Goal: Task Accomplishment & Management: Use online tool/utility

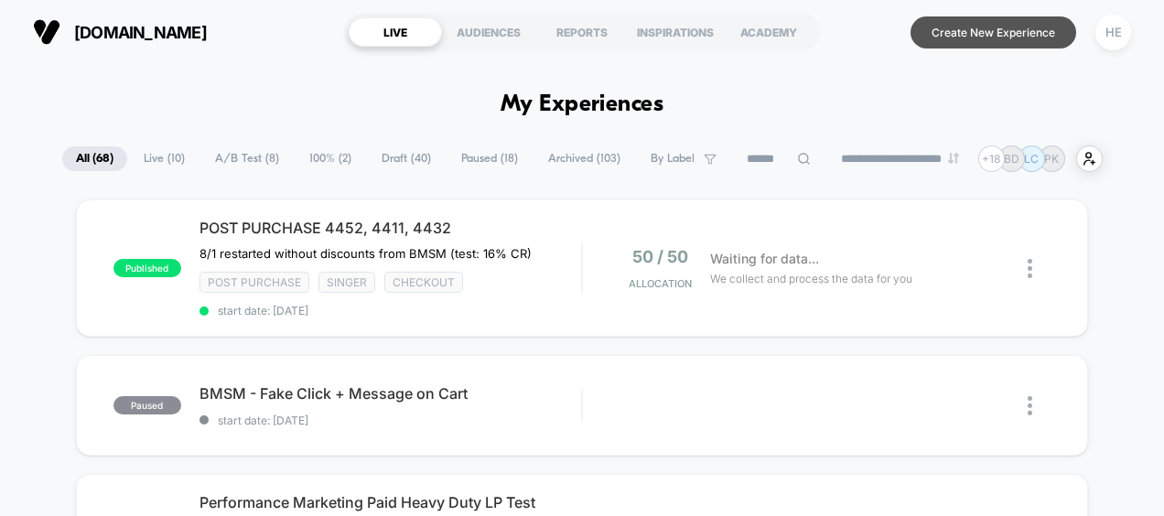
click at [1015, 36] on button "Create New Experience" at bounding box center [993, 32] width 166 height 32
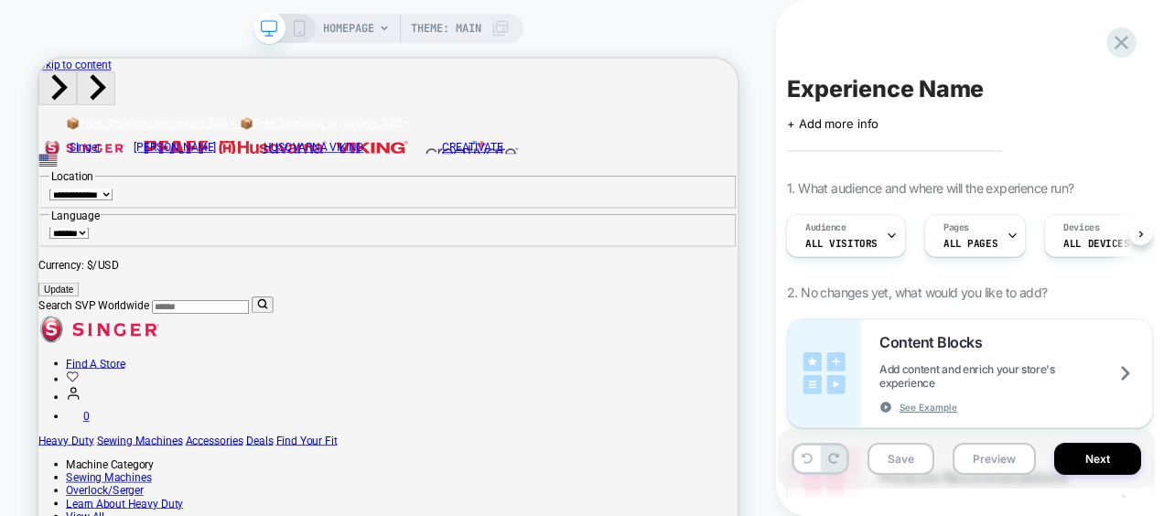
click at [898, 50] on div "Experience Name Click to edit experience details + Add more info 1. What audien…" at bounding box center [966, 257] width 377 height 479
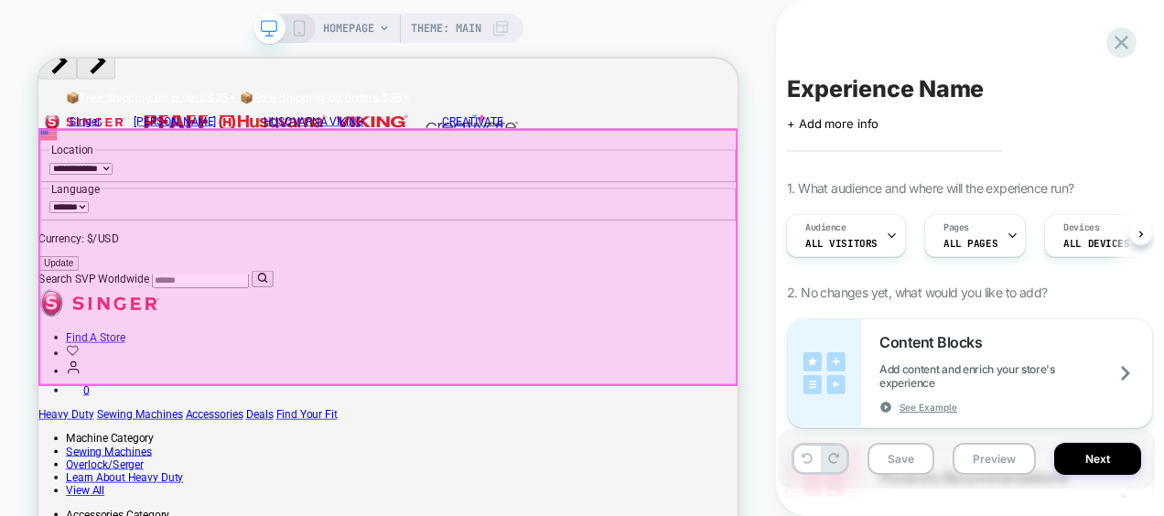
scroll to position [33, 0]
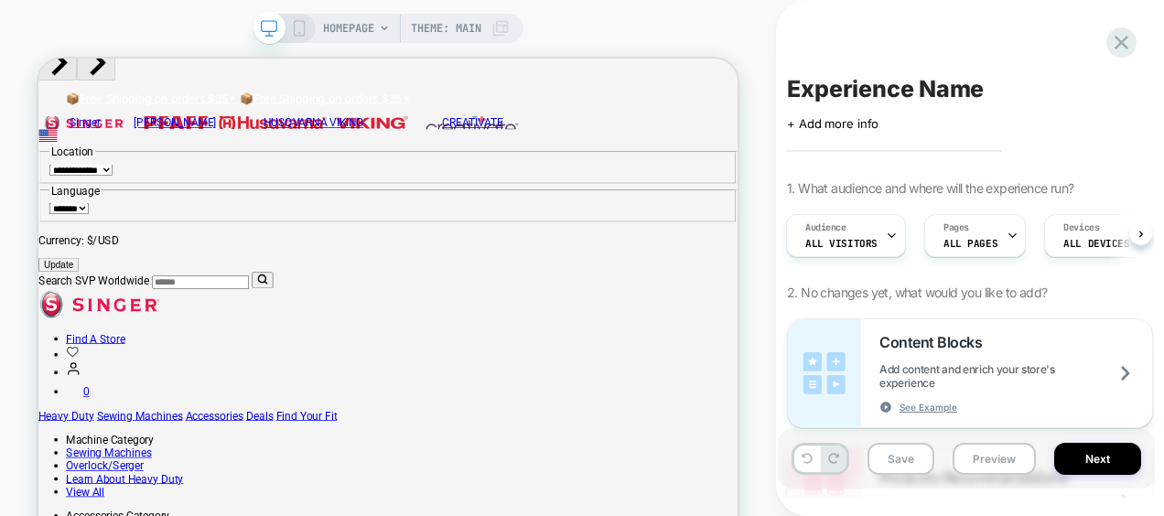
click at [370, 22] on span "HOMEPAGE" at bounding box center [348, 28] width 51 height 29
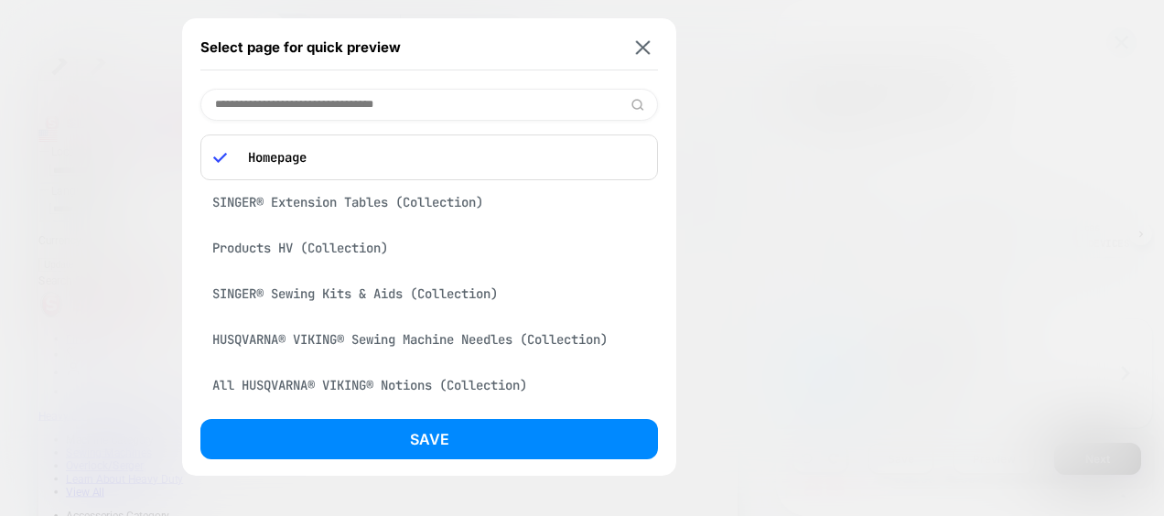
click at [390, 113] on input at bounding box center [428, 105] width 457 height 32
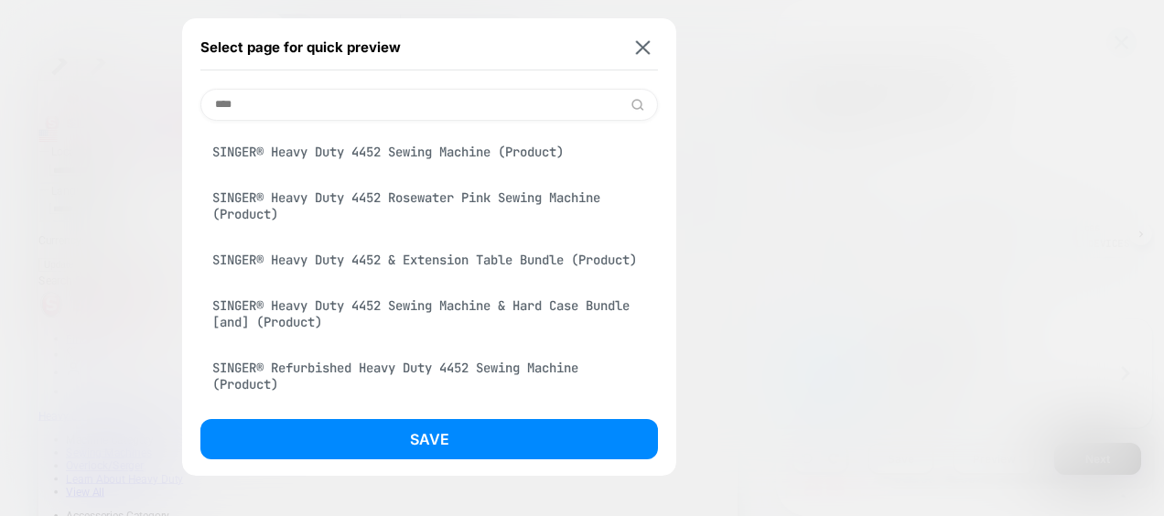
type input "****"
click at [404, 148] on div "SINGER® Heavy Duty 4452 Sewing Machine (Product)" at bounding box center [428, 151] width 457 height 35
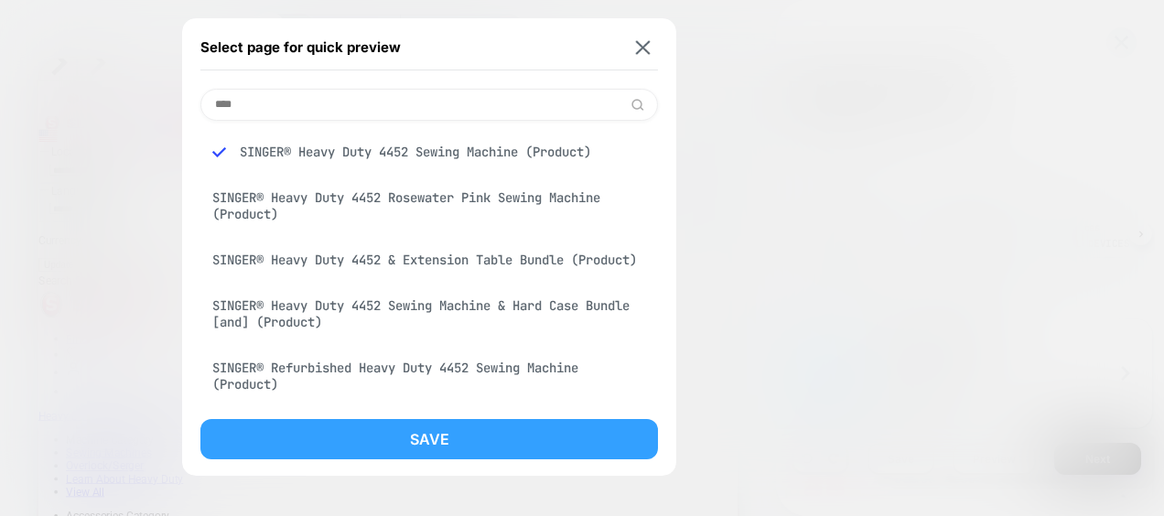
click at [423, 444] on button "Save" at bounding box center [428, 439] width 457 height 40
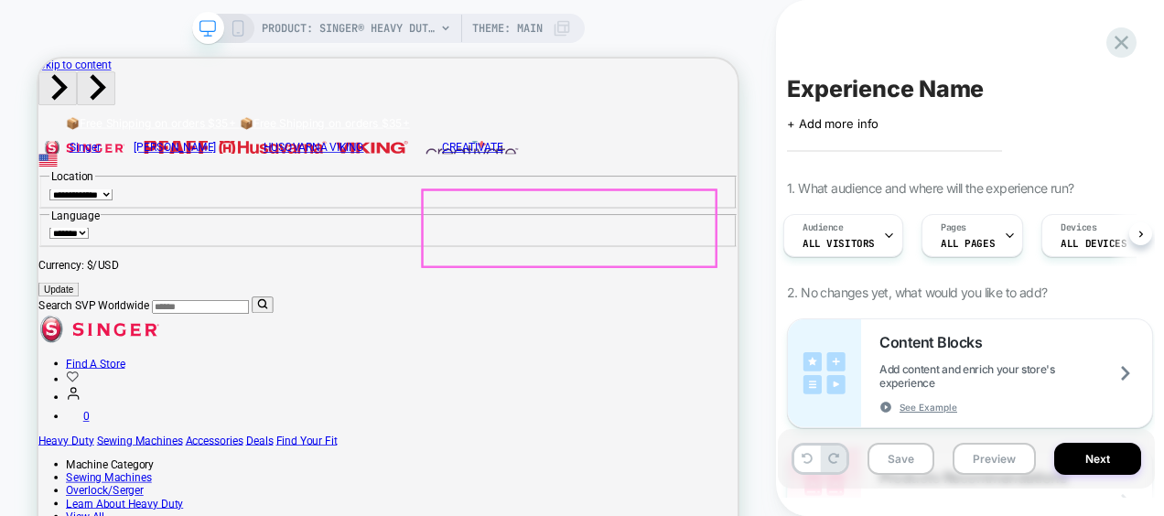
scroll to position [0, 0]
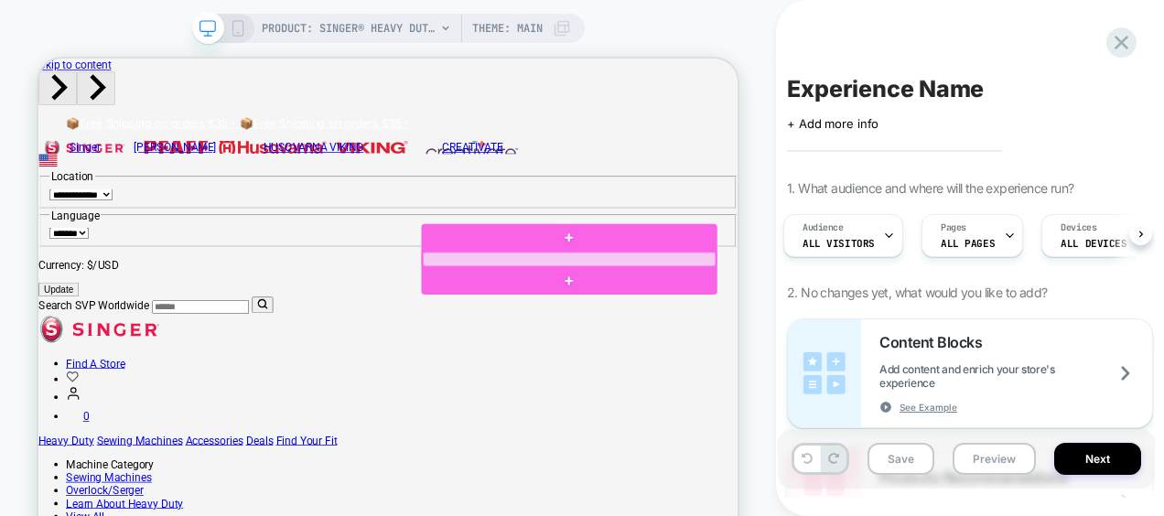
click at [590, 320] on div at bounding box center [747, 326] width 392 height 19
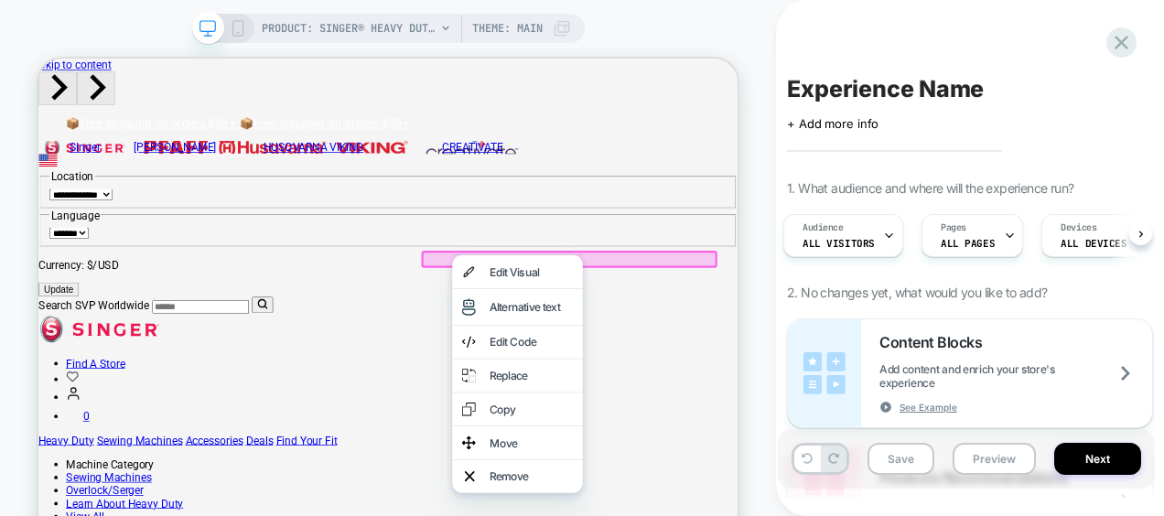
click at [754, 340] on div "PRODUCT: SINGER® Heavy Duty 4452 Sewing Machine PRODUCT: SINGER® Heavy Duty 445…" at bounding box center [388, 329] width 776 height 622
click at [697, 429] on div "Edit Code" at bounding box center [677, 436] width 174 height 44
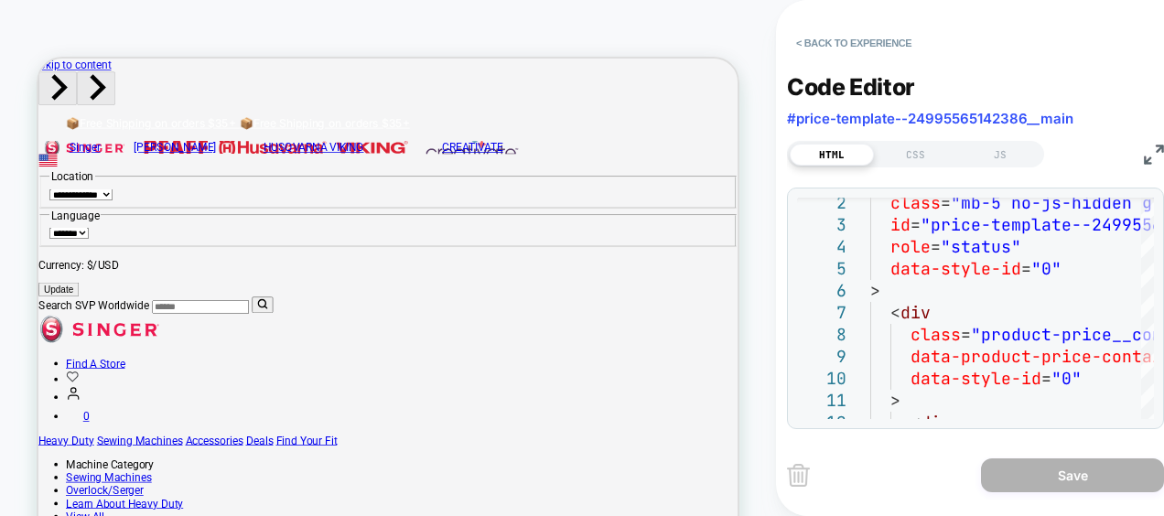
click at [1151, 161] on img at bounding box center [1154, 155] width 20 height 20
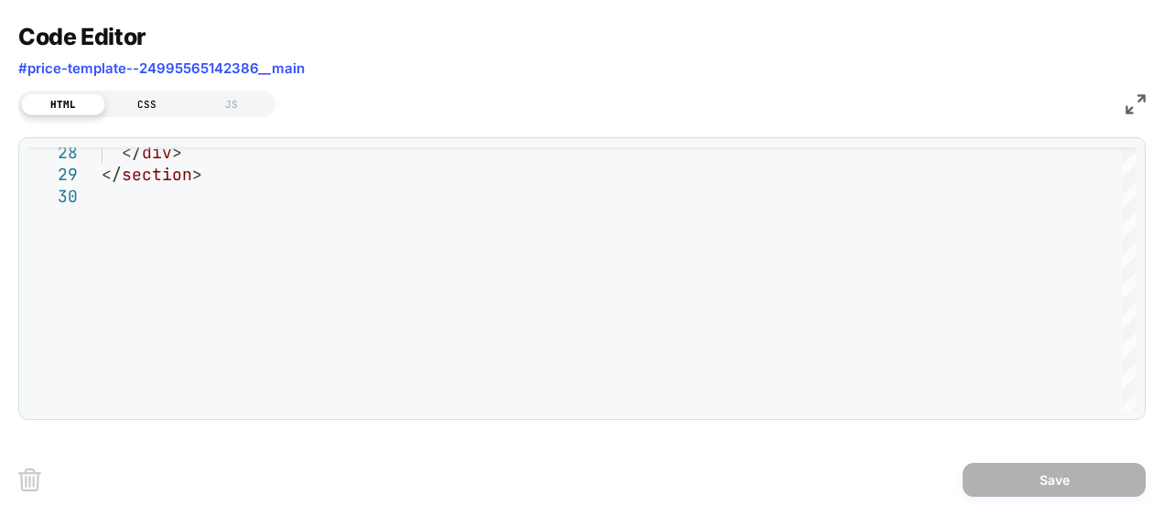
click at [150, 106] on div "CSS" at bounding box center [147, 104] width 84 height 22
click at [1133, 112] on img at bounding box center [1135, 104] width 20 height 20
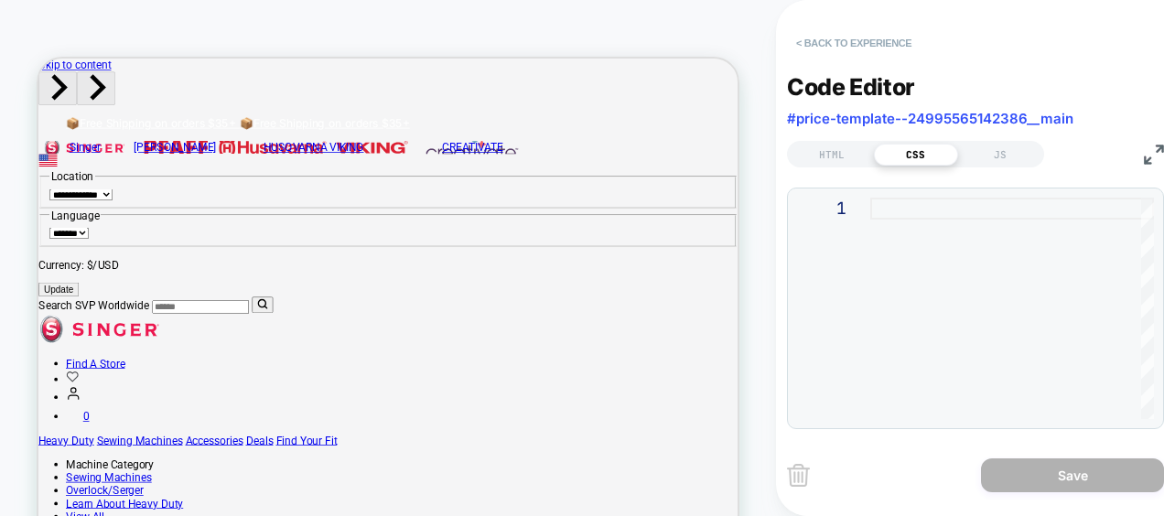
click at [892, 42] on button "< Back to experience" at bounding box center [854, 42] width 134 height 29
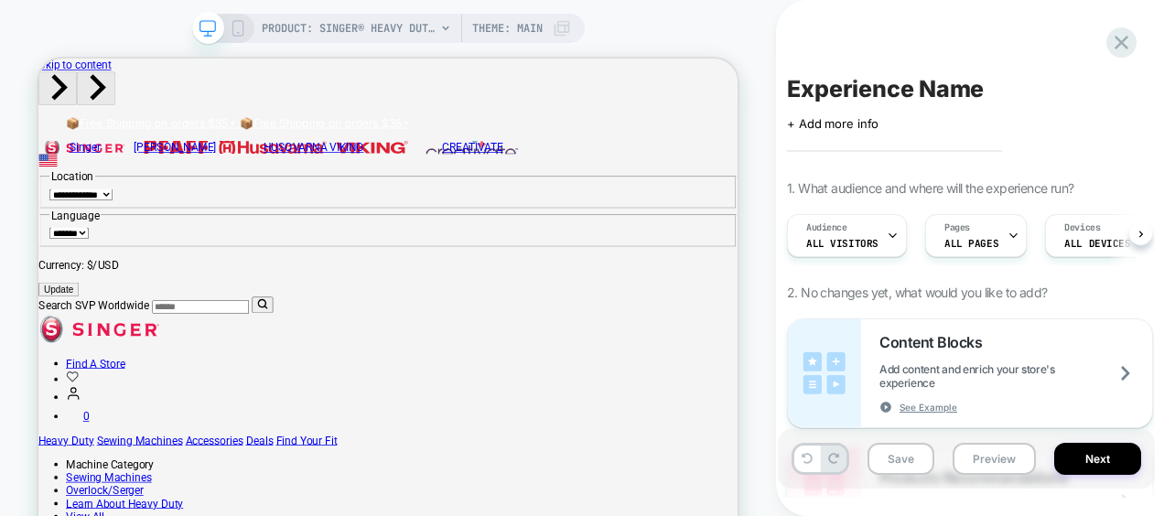
scroll to position [0, 1]
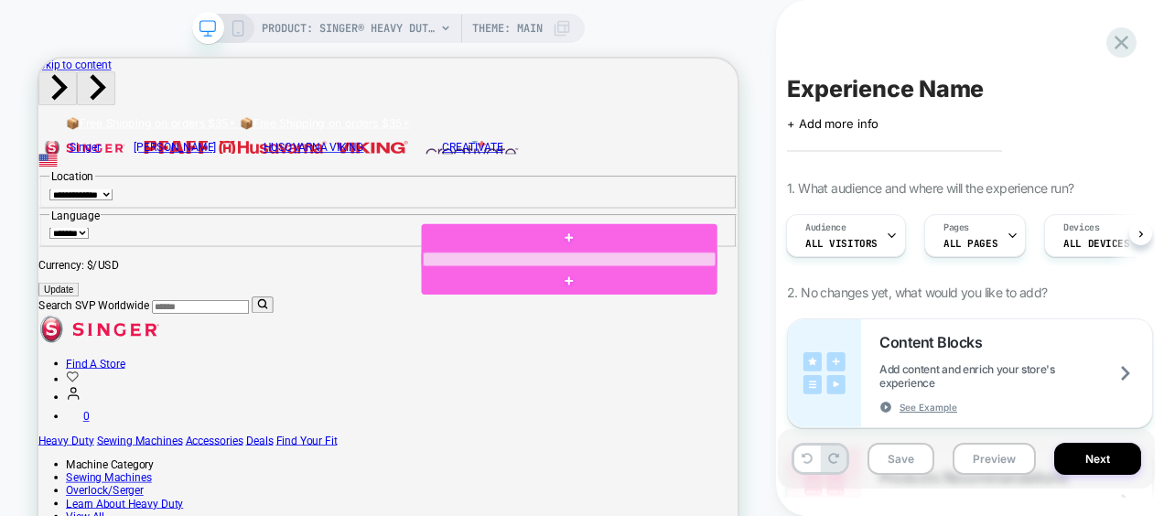
click at [568, 325] on div at bounding box center [747, 326] width 392 height 19
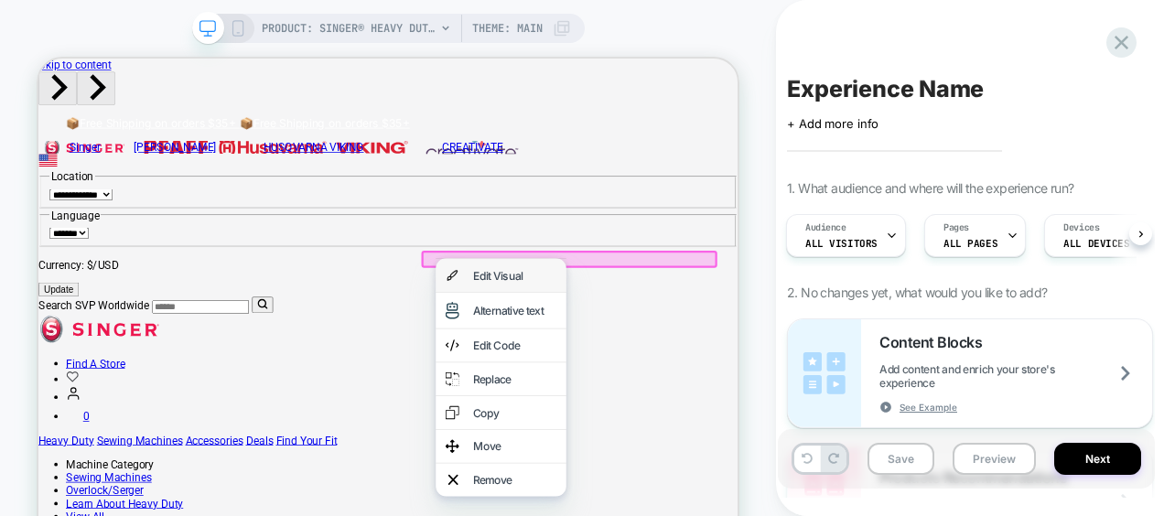
click at [626, 355] on div "Edit Visual" at bounding box center [673, 347] width 112 height 18
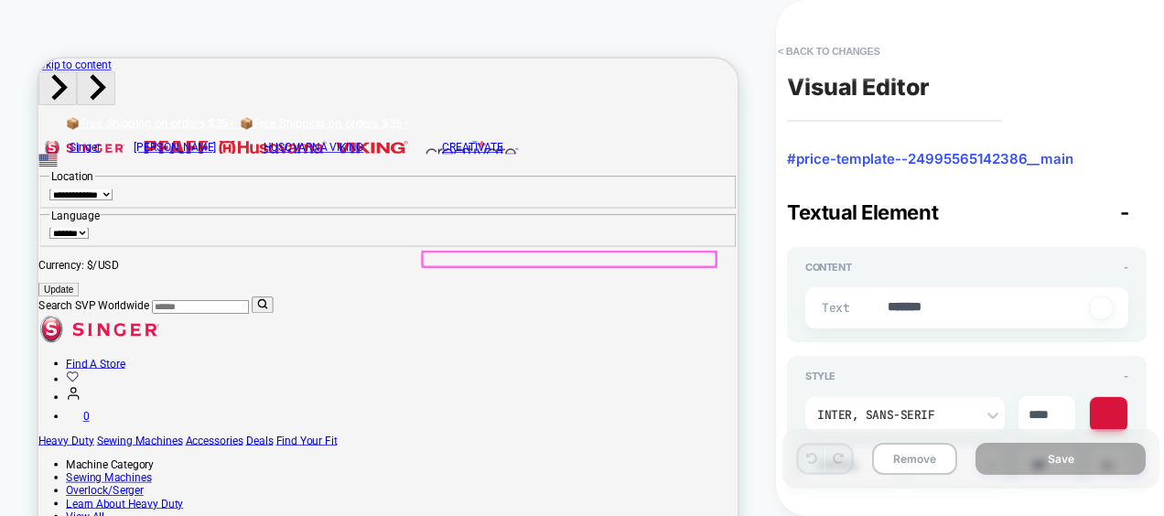
type textarea "*"
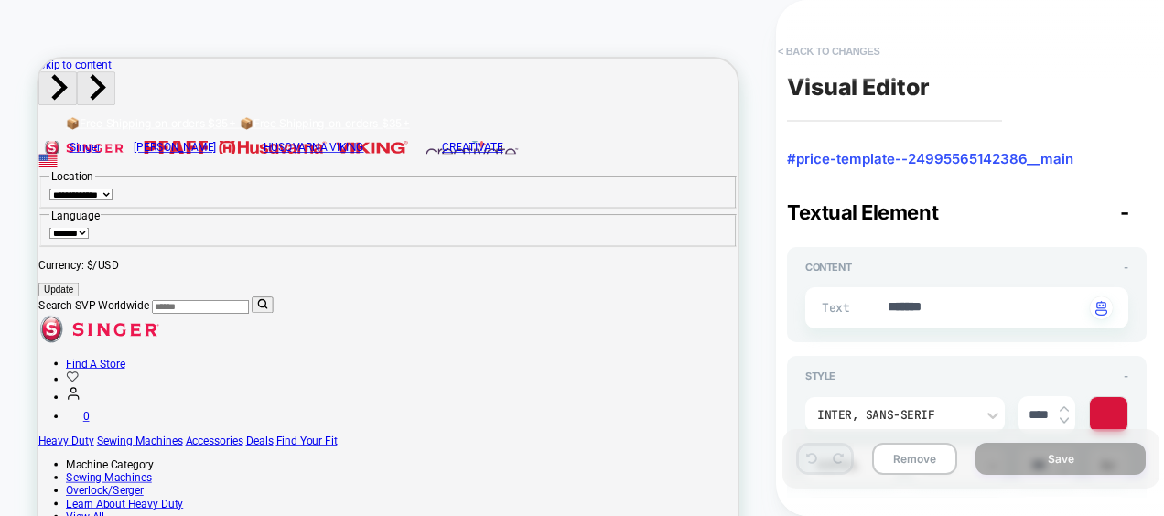
click at [847, 48] on button "< Back to changes" at bounding box center [828, 51] width 121 height 29
